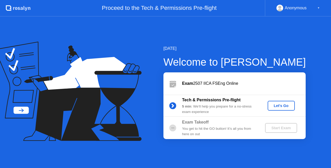
click at [286, 105] on div "Let's Go" at bounding box center [281, 106] width 23 height 4
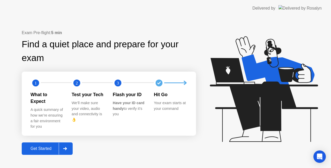
click at [68, 148] on div at bounding box center [65, 149] width 12 height 12
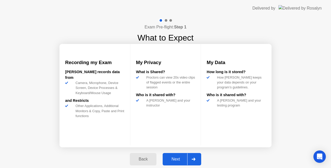
click at [200, 157] on div at bounding box center [193, 159] width 12 height 12
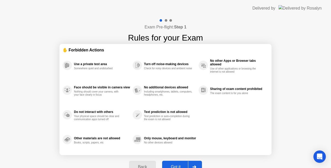
click at [195, 162] on div at bounding box center [194, 167] width 12 height 12
select select "**********"
select select "*******"
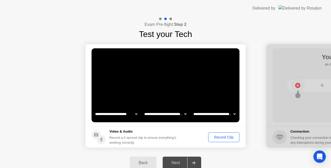
click at [221, 137] on div "Record Clip" at bounding box center [224, 137] width 28 height 4
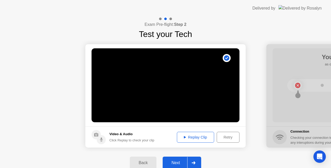
click at [207, 137] on div "Replay Clip" at bounding box center [196, 137] width 34 height 4
click at [195, 163] on icon at bounding box center [194, 162] width 4 height 3
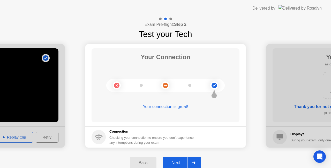
click at [195, 160] on div at bounding box center [193, 163] width 12 height 12
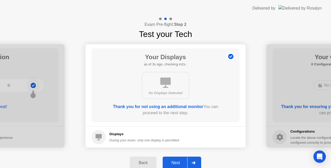
click at [194, 160] on div at bounding box center [193, 163] width 12 height 12
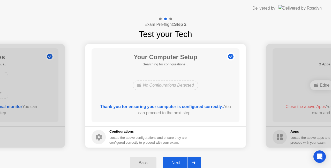
click at [193, 161] on icon at bounding box center [194, 162] width 4 height 3
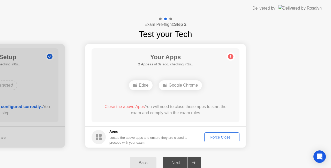
click at [217, 137] on div "Force Close..." at bounding box center [222, 137] width 32 height 4
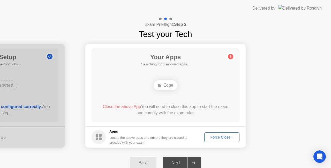
click at [229, 135] on div "Force Close..." at bounding box center [222, 137] width 32 height 4
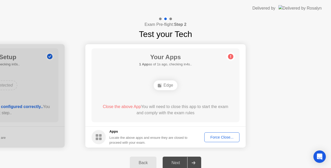
click at [226, 137] on div "Force Close..." at bounding box center [222, 137] width 32 height 4
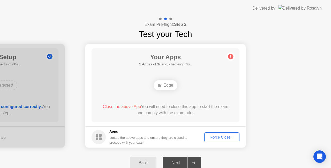
click at [217, 136] on div "Force Close..." at bounding box center [222, 137] width 32 height 4
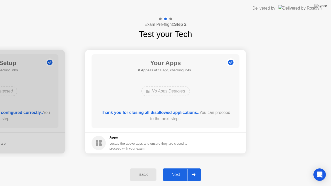
click at [193, 168] on icon at bounding box center [194, 174] width 4 height 3
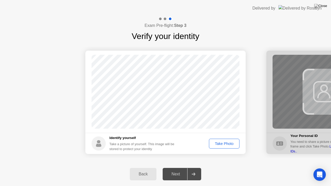
click at [229, 142] on div "Take Photo" at bounding box center [224, 144] width 27 height 4
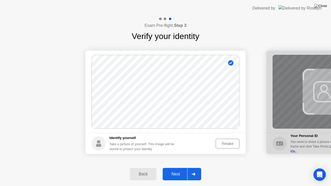
click at [197, 168] on div at bounding box center [193, 174] width 12 height 12
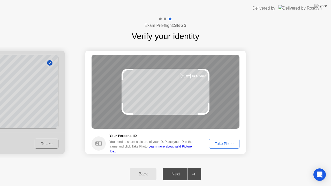
click at [230, 143] on div "Take Photo" at bounding box center [224, 144] width 27 height 4
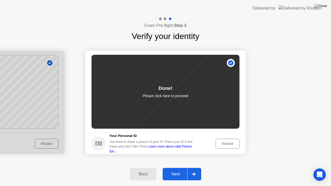
click at [196, 168] on div at bounding box center [193, 174] width 12 height 12
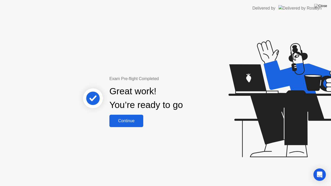
click at [118, 116] on button "Continue" at bounding box center [126, 121] width 34 height 12
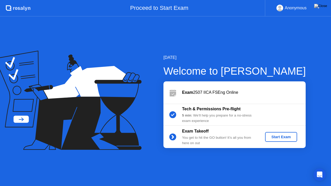
click at [282, 135] on div "Start Exam" at bounding box center [281, 137] width 28 height 4
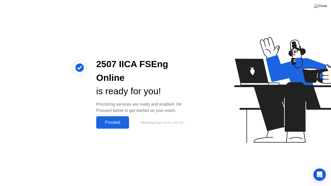
click at [110, 124] on div "Proceed" at bounding box center [113, 122] width 30 height 5
